Goal: Check status: Check status

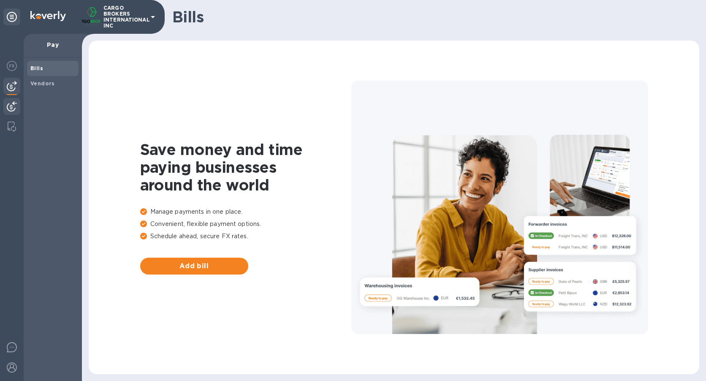
click at [7, 106] on img at bounding box center [12, 106] width 10 height 10
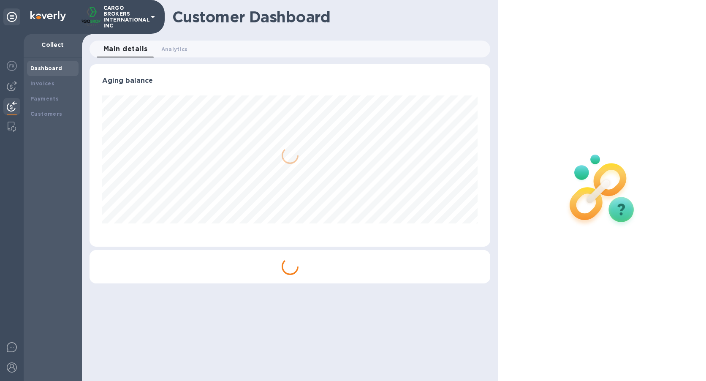
scroll to position [182, 401]
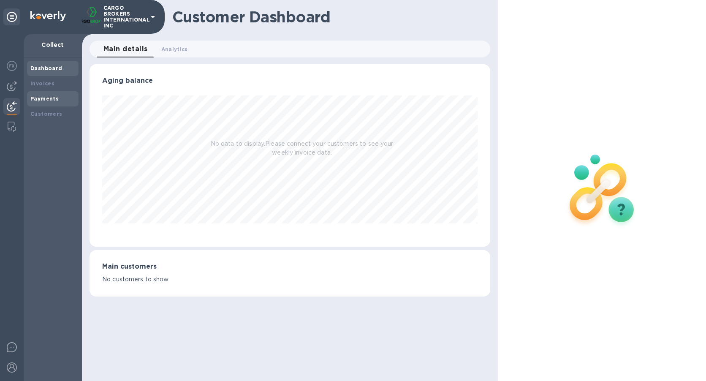
click at [46, 102] on div "Payments" at bounding box center [52, 99] width 45 height 8
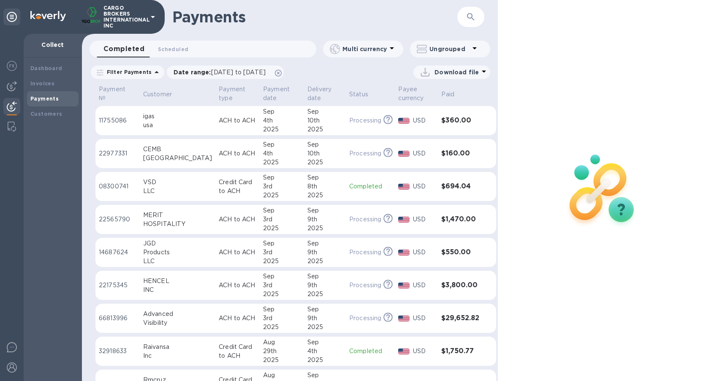
click at [181, 181] on div "VSD" at bounding box center [177, 182] width 69 height 9
